Goal: Transaction & Acquisition: Purchase product/service

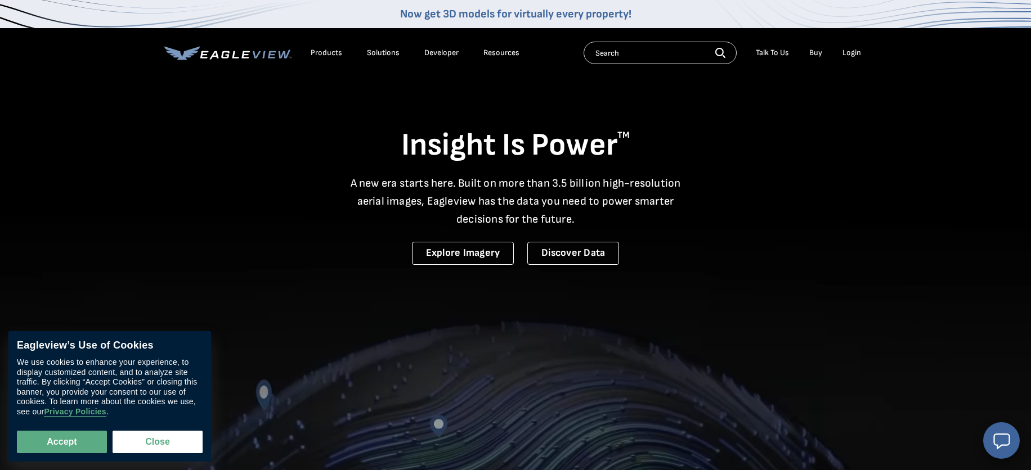
click at [849, 55] on div "Login" at bounding box center [851, 53] width 19 height 10
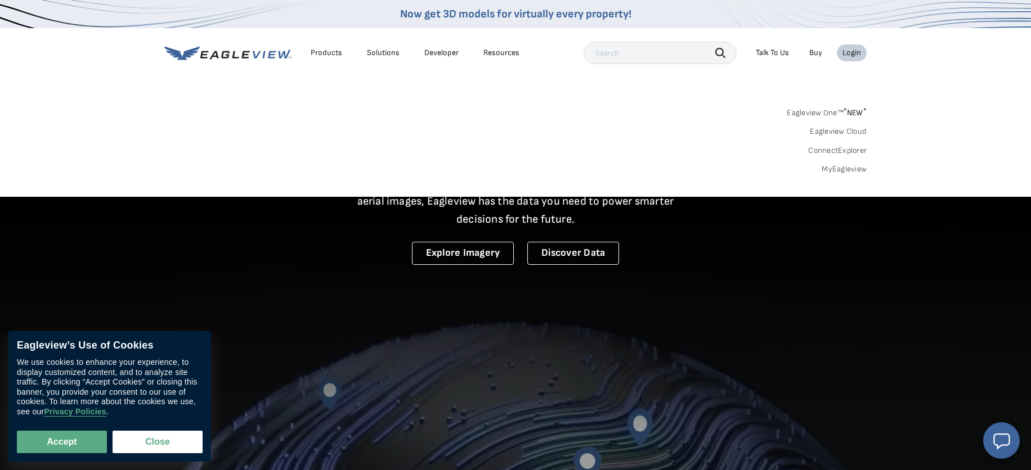
click at [850, 55] on div "Login" at bounding box center [851, 53] width 19 height 10
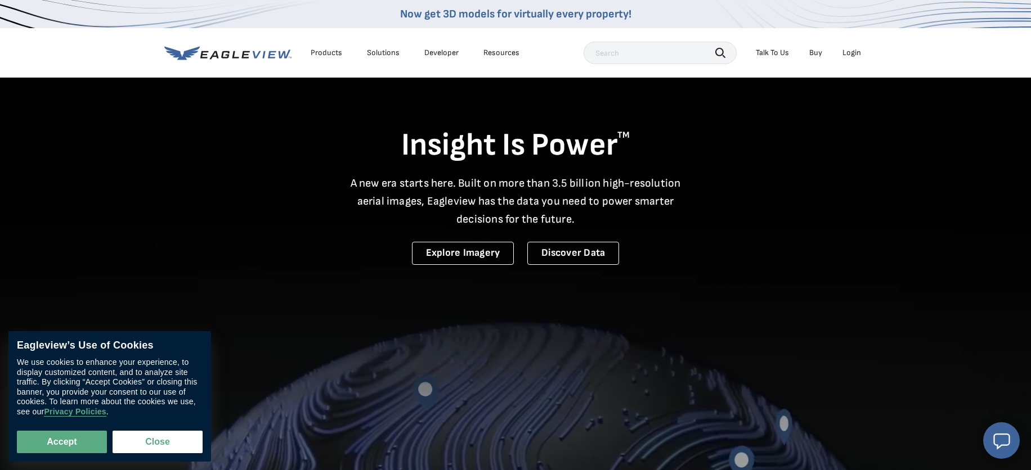
click at [850, 55] on div "Login" at bounding box center [851, 53] width 19 height 10
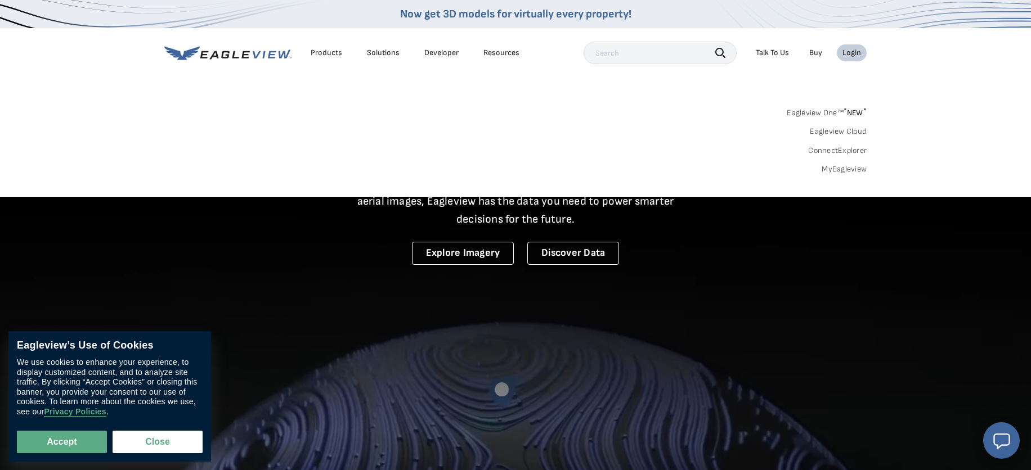
click at [844, 111] on sup "*" at bounding box center [844, 111] width 3 height 10
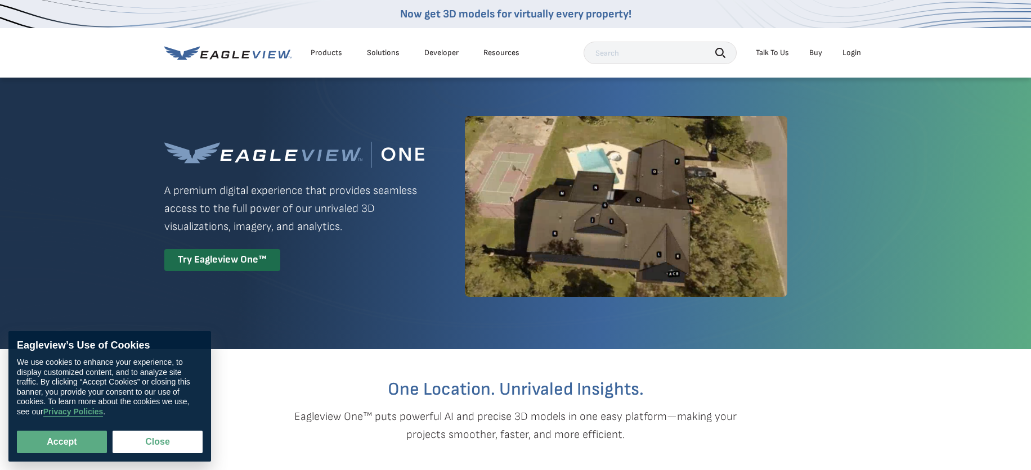
click at [851, 55] on div "Login" at bounding box center [851, 53] width 19 height 10
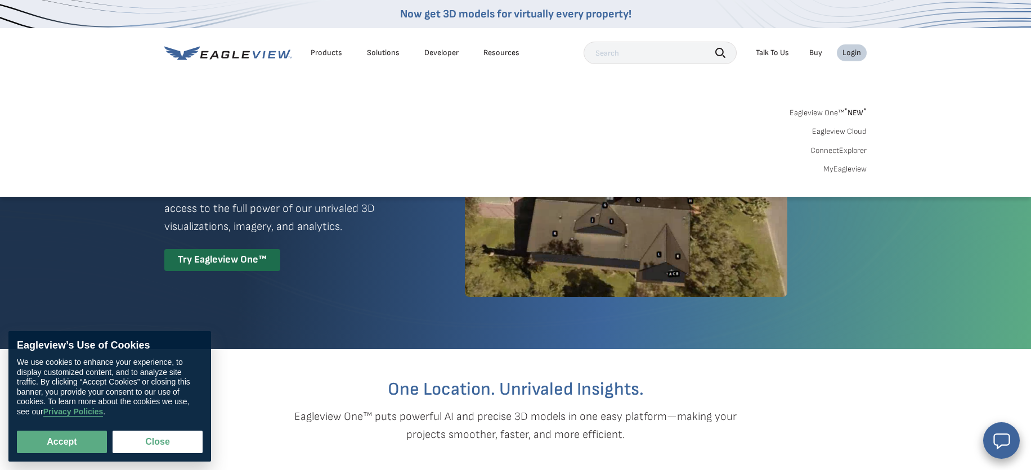
click at [841, 172] on link "MyEagleview" at bounding box center [844, 169] width 43 height 10
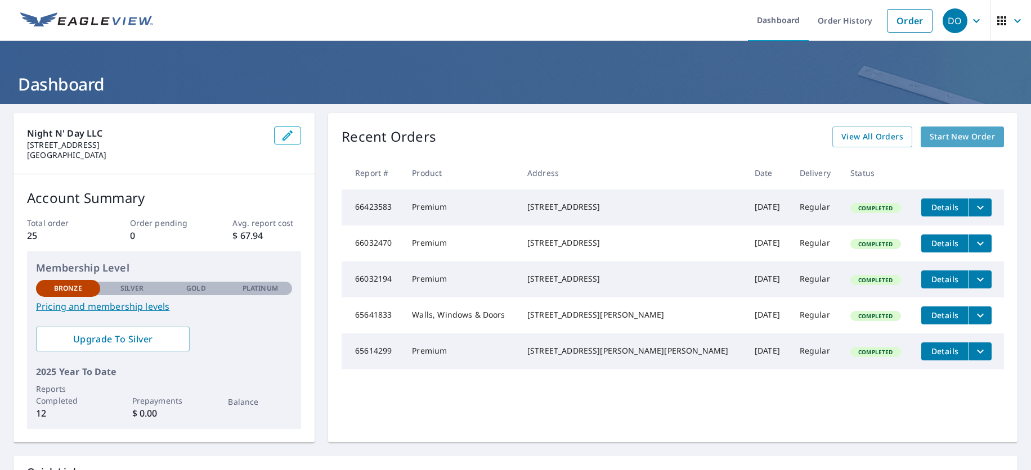
click at [962, 135] on span "Start New Order" at bounding box center [961, 137] width 65 height 14
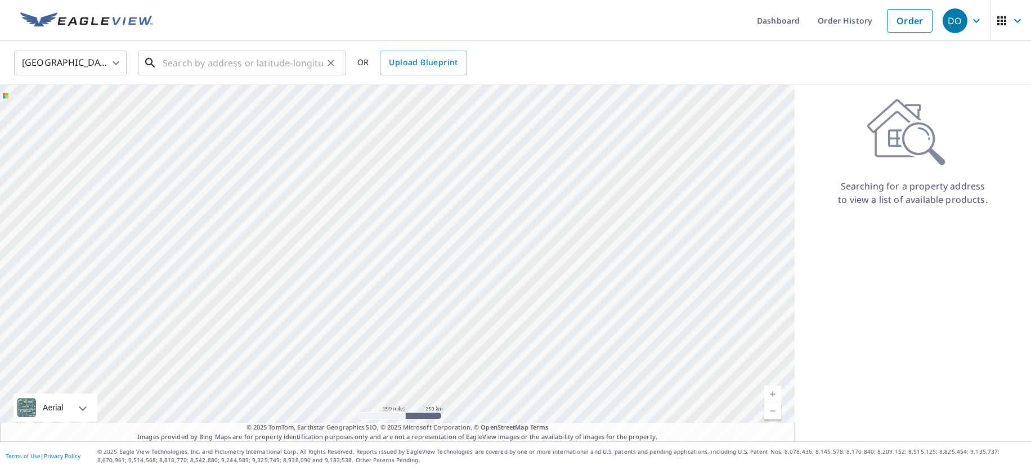
click at [289, 61] on input "text" at bounding box center [243, 63] width 160 height 32
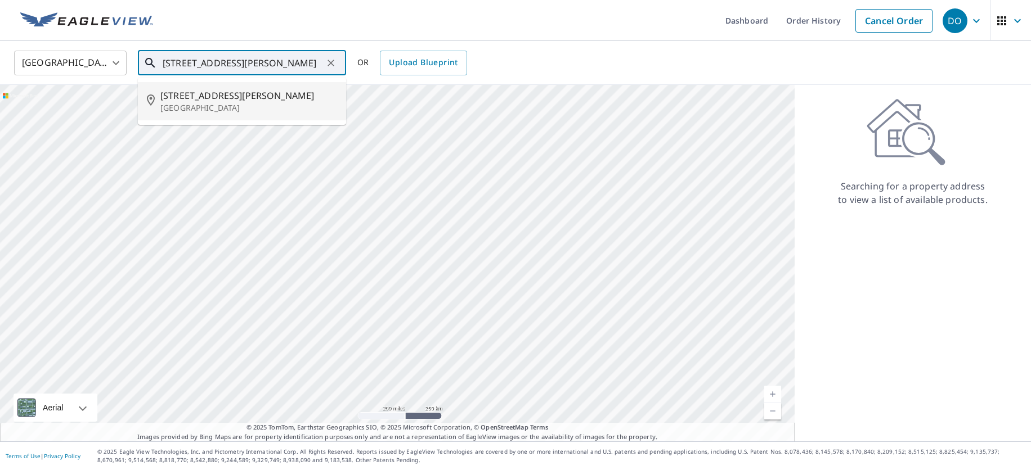
click at [241, 104] on p "Arlington, TX 76016" at bounding box center [248, 107] width 177 height 11
type input "4107 Bishop Creek Ct Arlington, TX 76016"
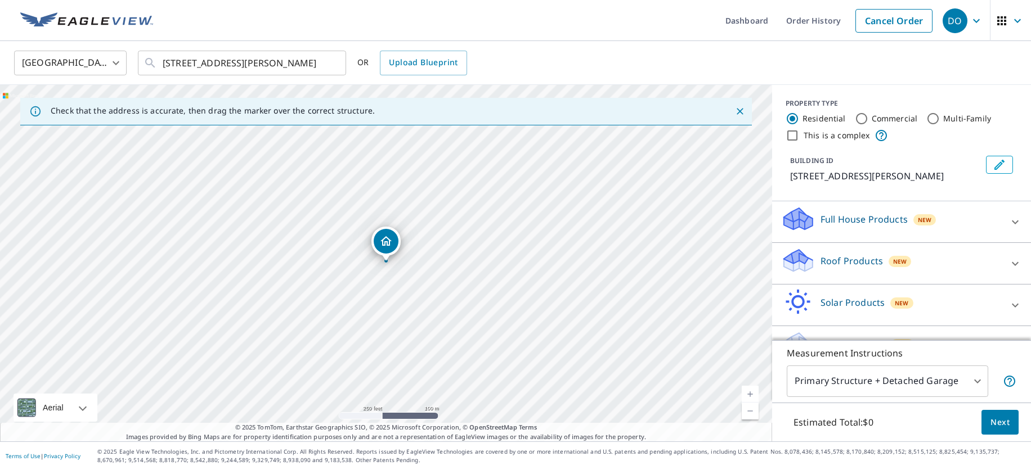
click at [751, 392] on link "Current Level 17, Zoom In" at bounding box center [750, 394] width 17 height 17
click at [751, 392] on link "Current Level 18, Zoom In" at bounding box center [750, 394] width 17 height 17
click at [751, 392] on link "Current Level 19, Zoom In" at bounding box center [750, 394] width 17 height 17
click at [880, 253] on div "Roof Products New" at bounding box center [891, 264] width 221 height 32
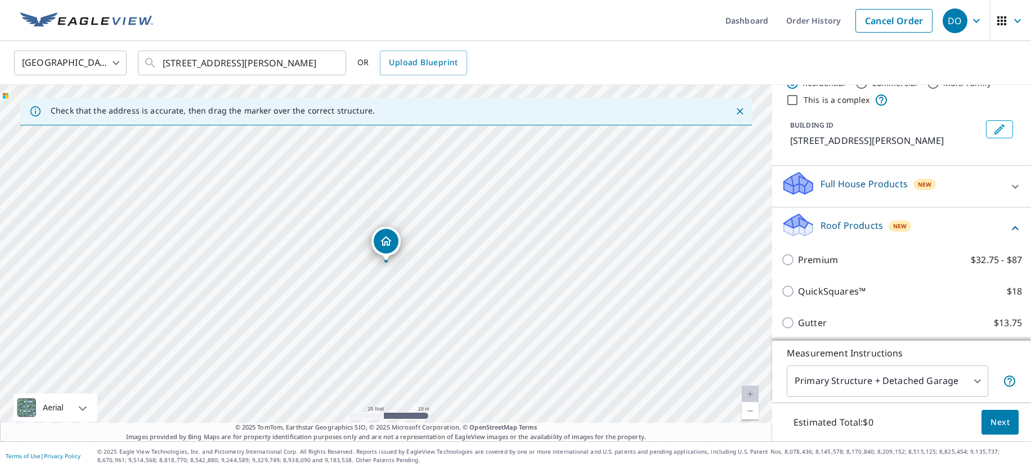
scroll to position [42, 0]
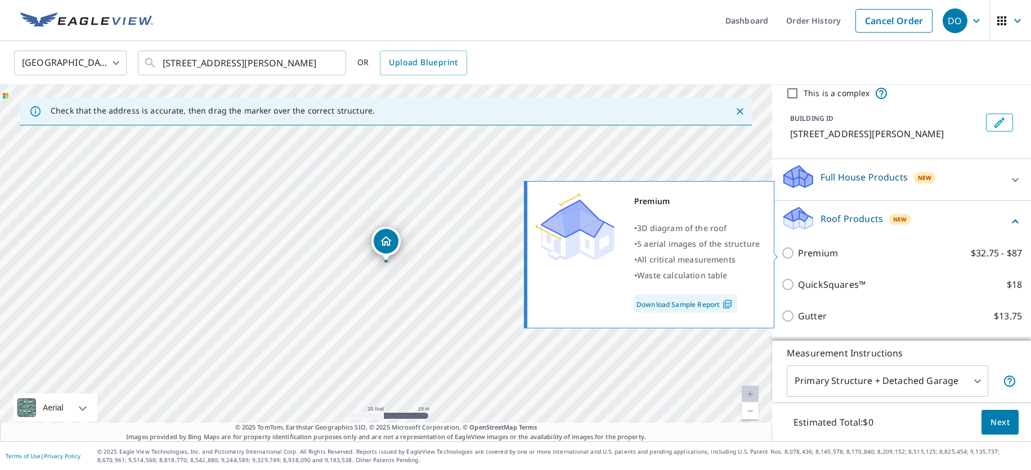
click at [820, 253] on p "Premium" at bounding box center [818, 253] width 40 height 14
click at [798, 253] on input "Premium $32.75 - $87" at bounding box center [789, 253] width 17 height 14
checkbox input "true"
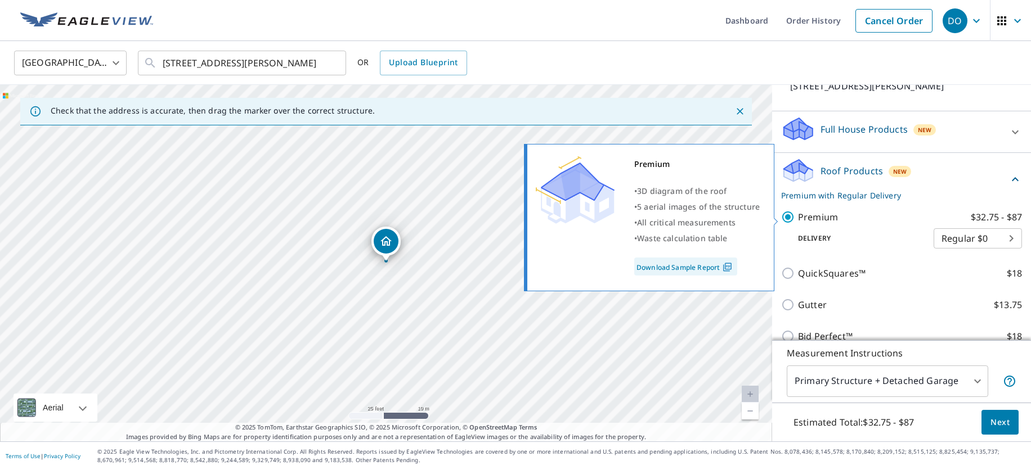
scroll to position [89, 0]
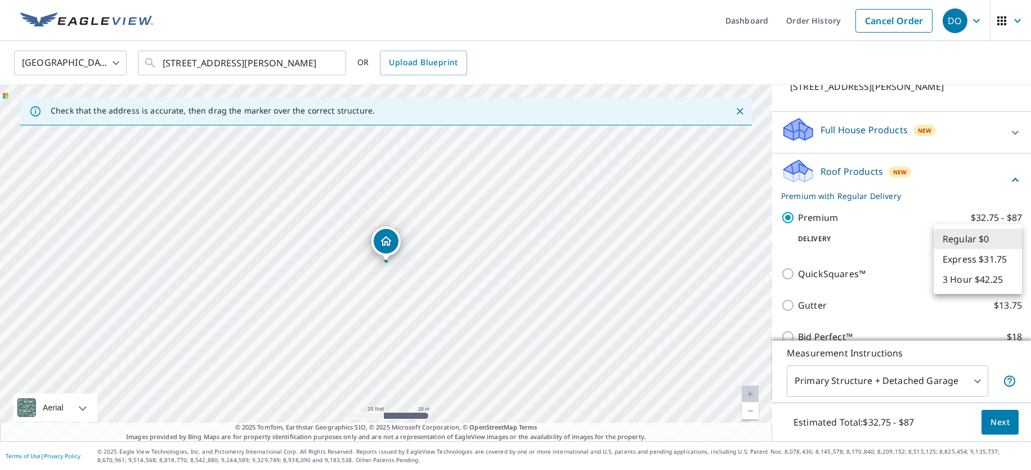
click at [1010, 233] on body "DO DO Dashboard Order History Cancel Order DO United States US ​ 4107 Bishop Cr…" at bounding box center [515, 235] width 1031 height 470
click at [964, 381] on div at bounding box center [515, 235] width 1031 height 470
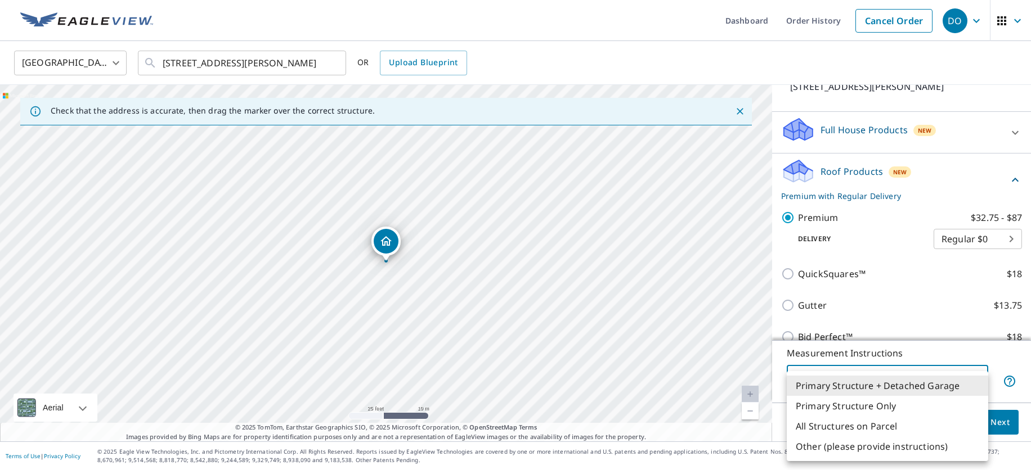
click at [975, 381] on body "DO DO Dashboard Order History Cancel Order DO United States US ​ 4107 Bishop Cr…" at bounding box center [515, 235] width 1031 height 470
click at [896, 407] on li "Primary Structure Only" at bounding box center [887, 406] width 201 height 20
type input "2"
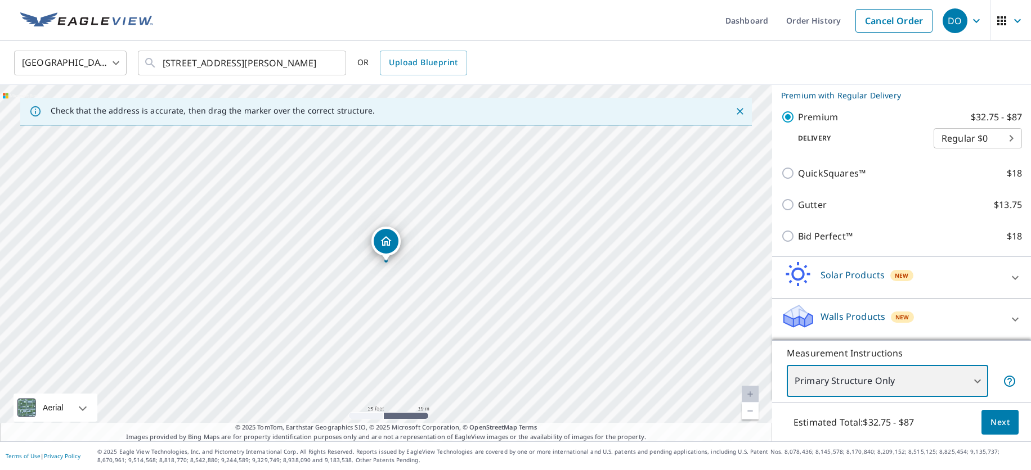
scroll to position [190, 0]
click at [1006, 417] on span "Next" at bounding box center [999, 423] width 19 height 14
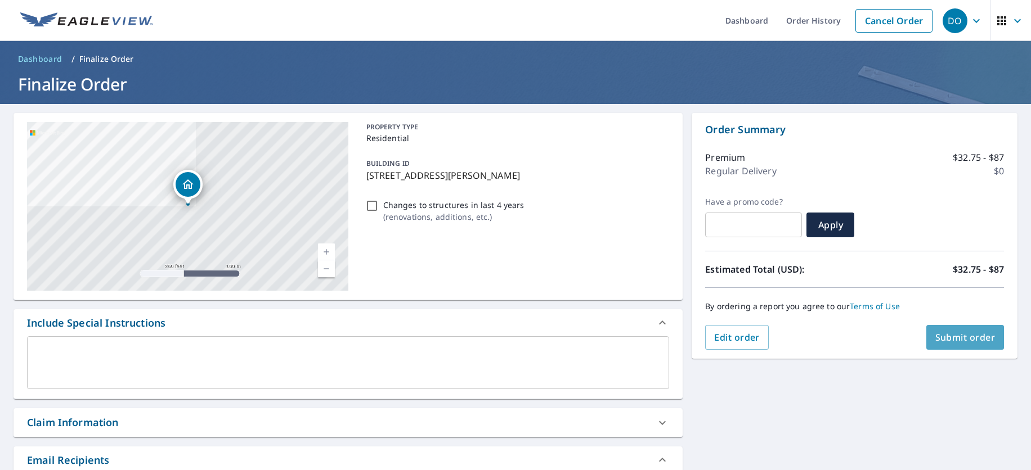
click at [973, 340] on span "Submit order" at bounding box center [965, 337] width 60 height 12
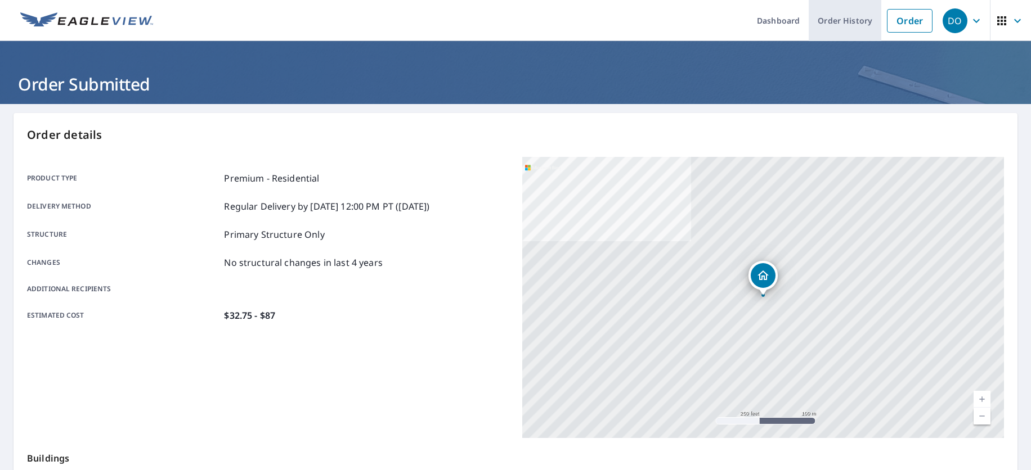
click at [859, 15] on link "Order History" at bounding box center [845, 20] width 73 height 41
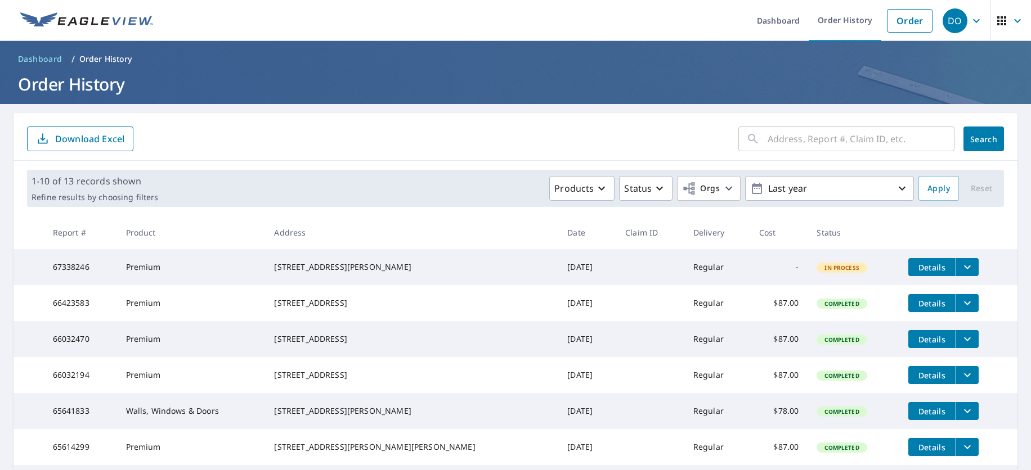
click at [964, 267] on icon "filesDropdownBtn-67338246" at bounding box center [967, 268] width 7 height 4
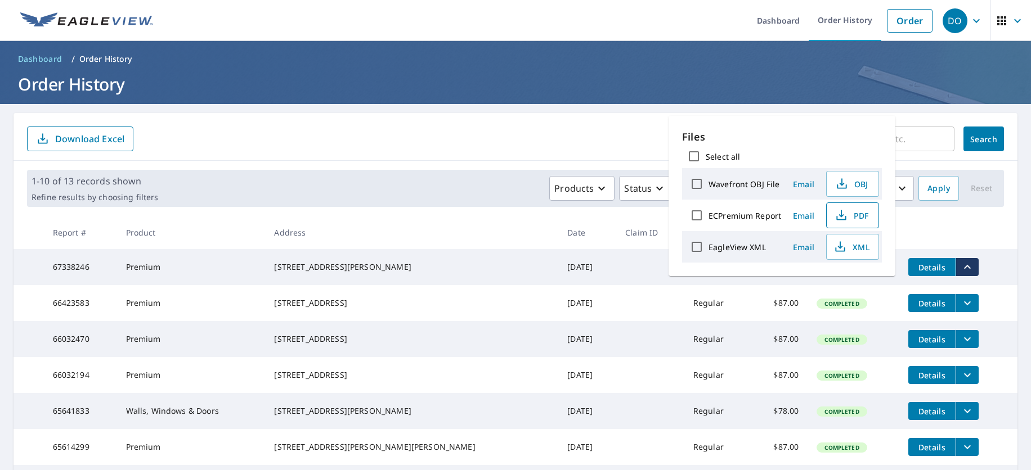
click at [846, 219] on icon "button" at bounding box center [841, 216] width 14 height 14
